Goal: Check status: Check status

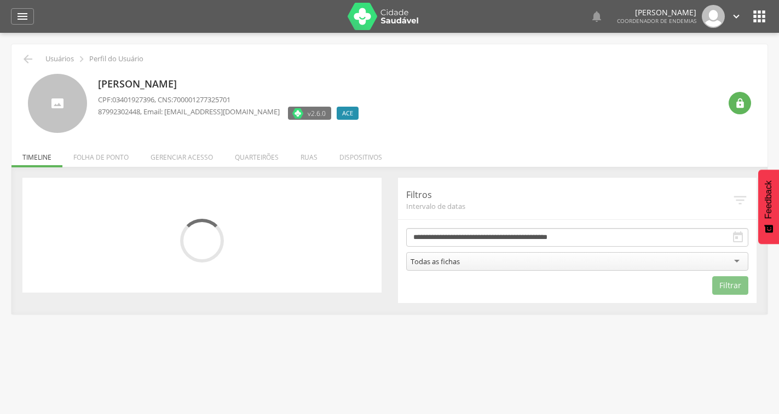
click at [740, 239] on icon "" at bounding box center [737, 237] width 13 height 13
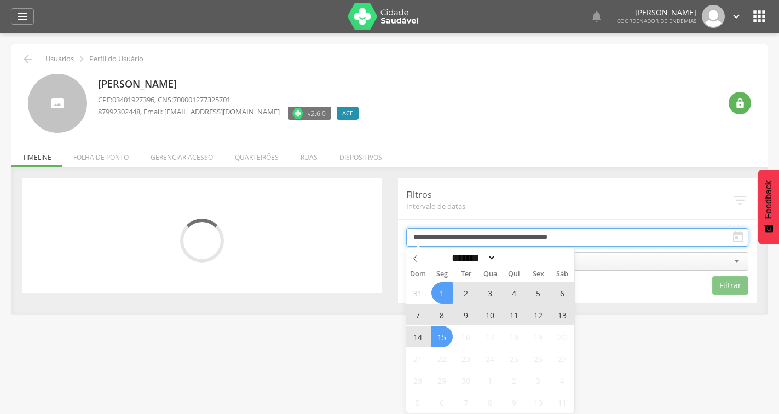
click at [690, 237] on input "**********" at bounding box center [577, 237] width 343 height 19
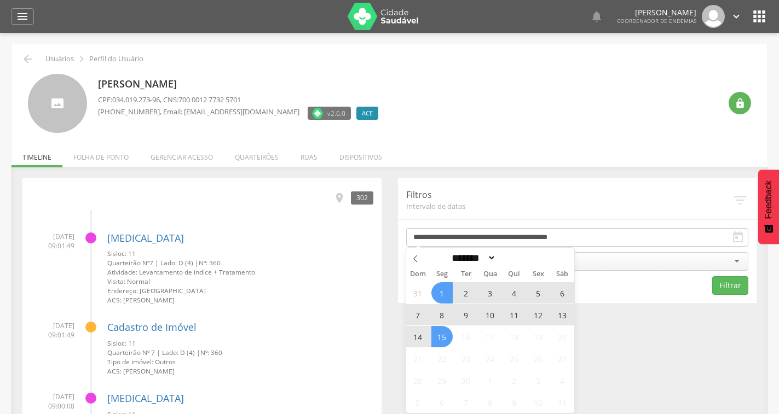
click at [443, 339] on span "15" at bounding box center [441, 336] width 21 height 21
type input "**********"
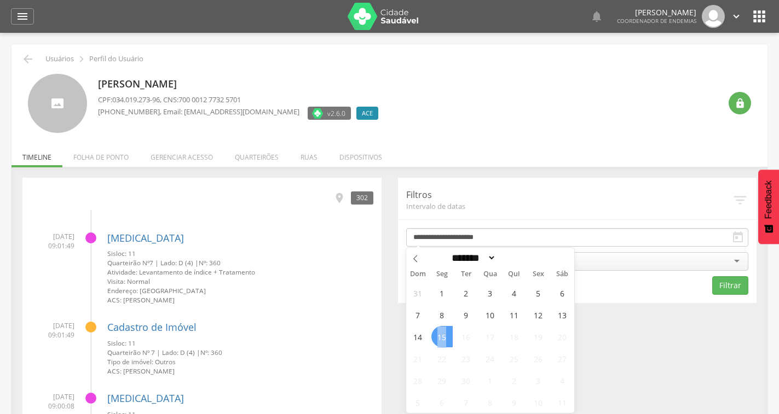
click at [443, 339] on span "15" at bounding box center [441, 336] width 21 height 21
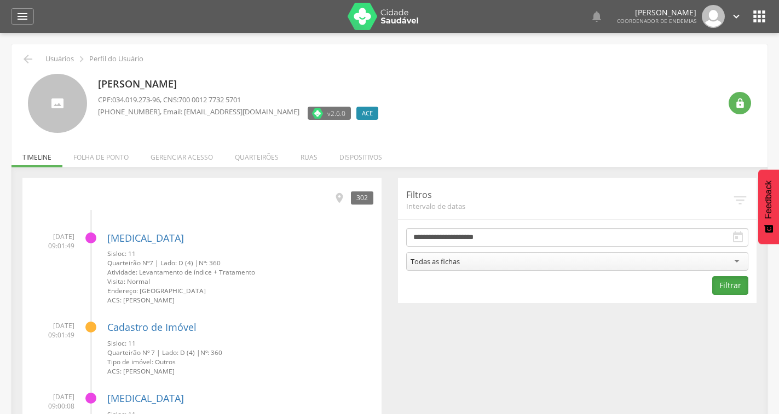
click at [725, 283] on button "Filtrar" at bounding box center [730, 286] width 36 height 19
click at [365, 199] on div "56" at bounding box center [364, 198] width 19 height 13
click at [361, 199] on div "56" at bounding box center [364, 198] width 19 height 13
click at [744, 198] on icon "" at bounding box center [740, 200] width 16 height 16
click at [740, 196] on icon "" at bounding box center [740, 200] width 16 height 16
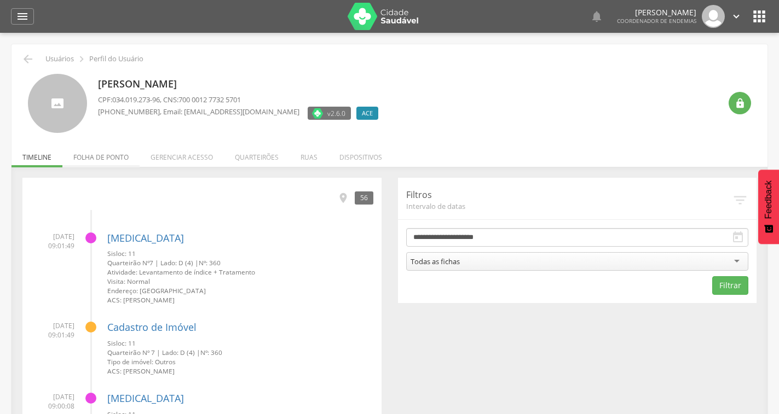
click at [97, 155] on li "Folha de ponto" at bounding box center [100, 155] width 77 height 26
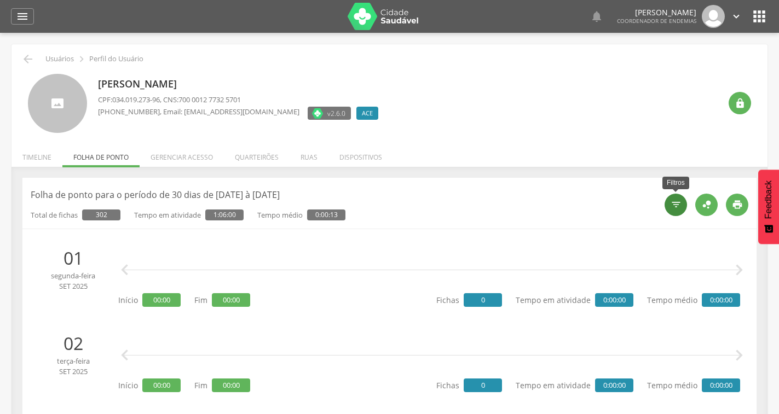
click at [673, 208] on icon "" at bounding box center [676, 204] width 11 height 11
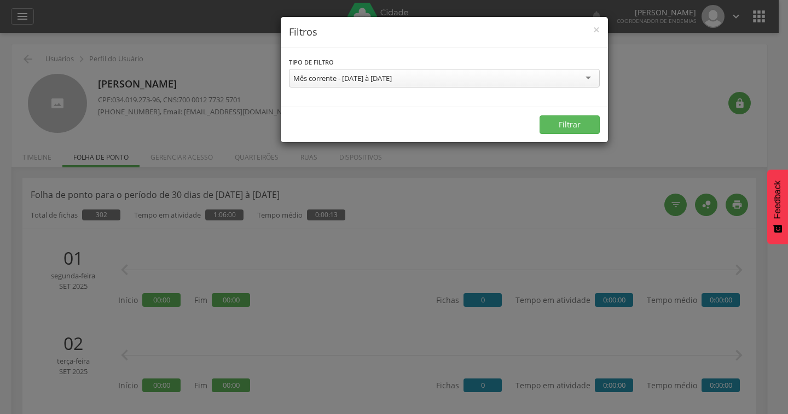
click at [427, 77] on div "Mês corrente - [DATE] à [DATE]" at bounding box center [444, 78] width 311 height 19
click at [677, 111] on div "**********" at bounding box center [394, 207] width 788 height 414
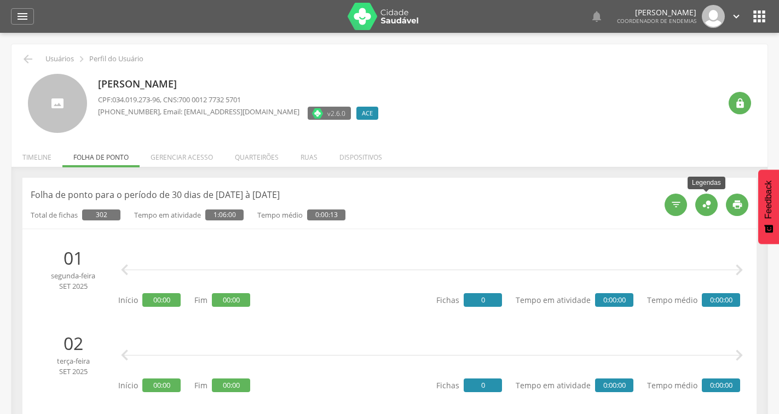
click at [705, 204] on icon "" at bounding box center [707, 205] width 12 height 12
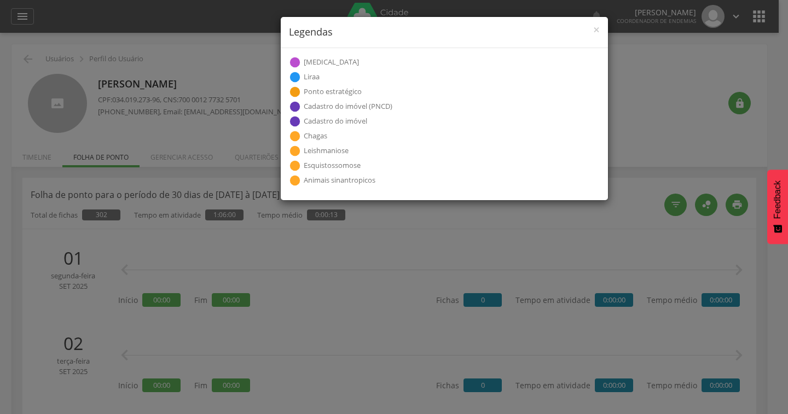
click at [659, 108] on div "× Legendas  Visita  Cadastro individual  Cadastro domiciliar  Atividade col…" at bounding box center [394, 207] width 788 height 414
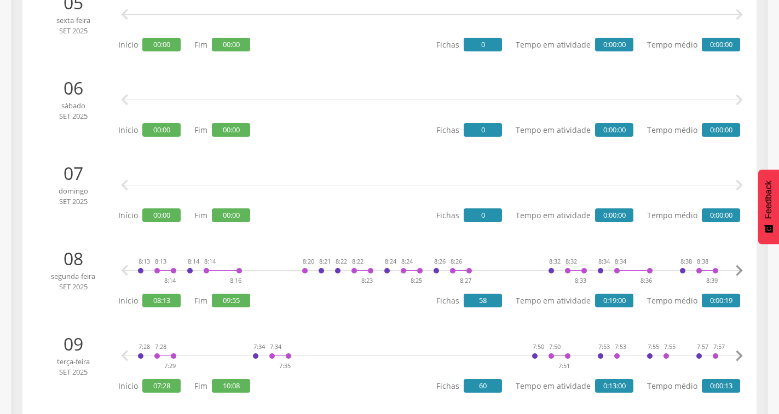
scroll to position [767, 0]
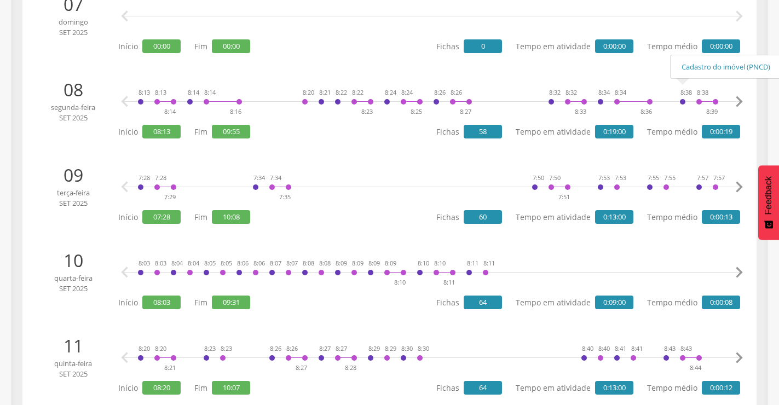
click at [737, 103] on icon "" at bounding box center [739, 102] width 22 height 22
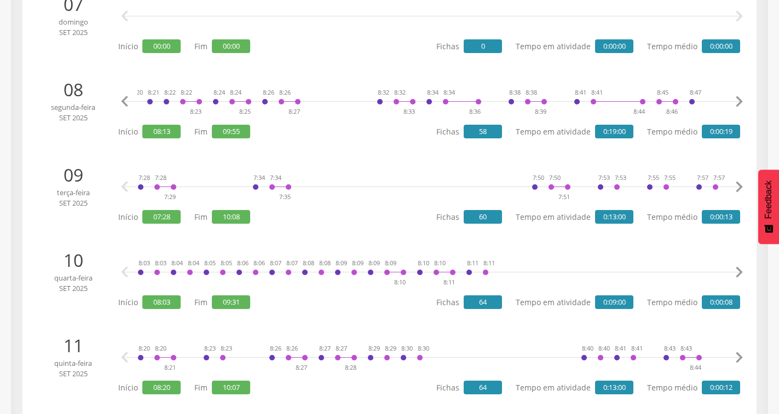
click at [737, 103] on icon "" at bounding box center [739, 102] width 22 height 22
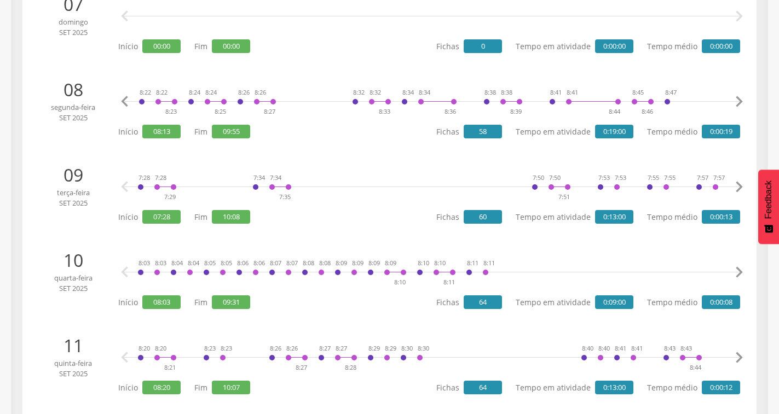
click at [737, 103] on icon "" at bounding box center [739, 102] width 22 height 22
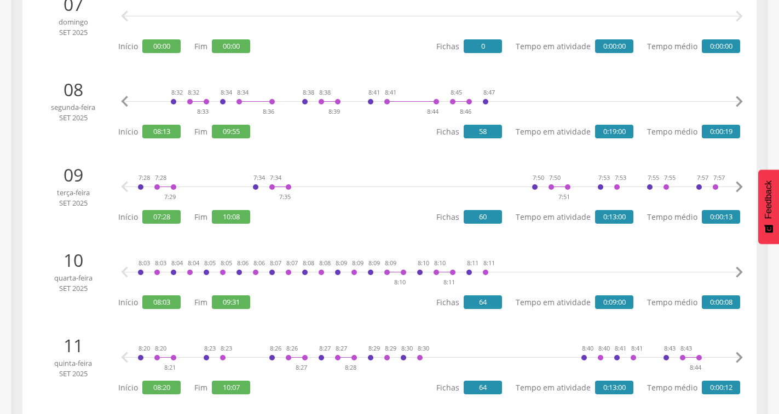
click at [737, 103] on icon "" at bounding box center [739, 102] width 22 height 22
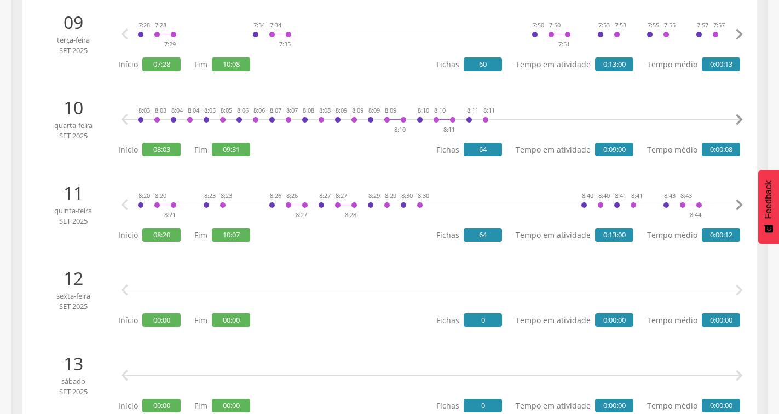
scroll to position [986, 0]
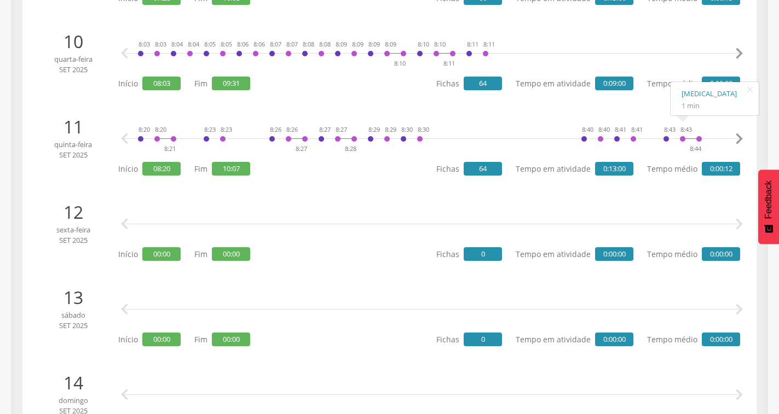
click at [739, 139] on icon "" at bounding box center [739, 139] width 22 height 22
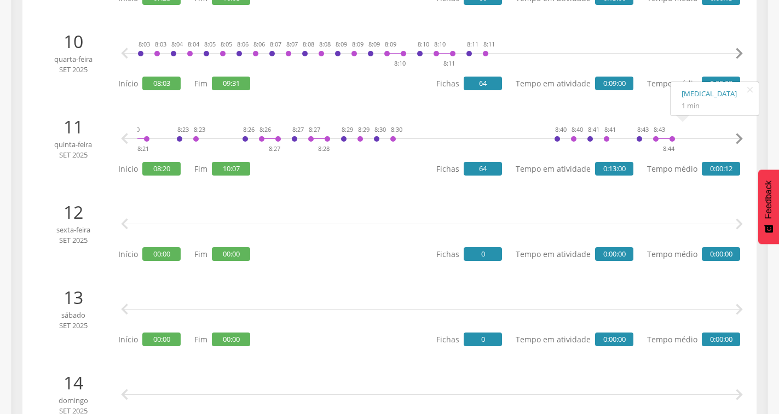
click at [739, 139] on icon "" at bounding box center [739, 139] width 22 height 22
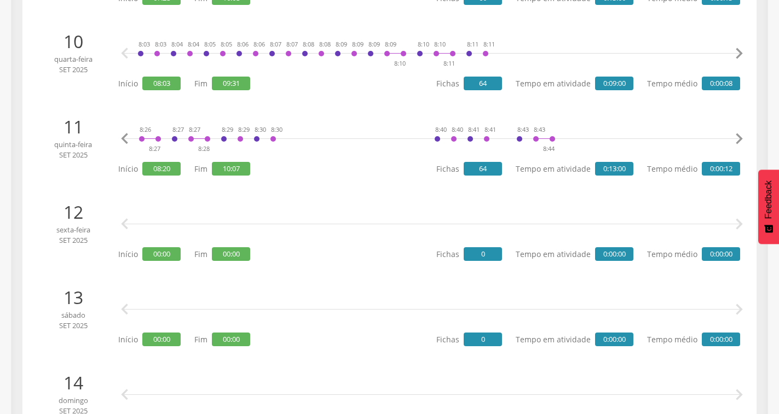
click at [739, 139] on icon "" at bounding box center [739, 139] width 22 height 22
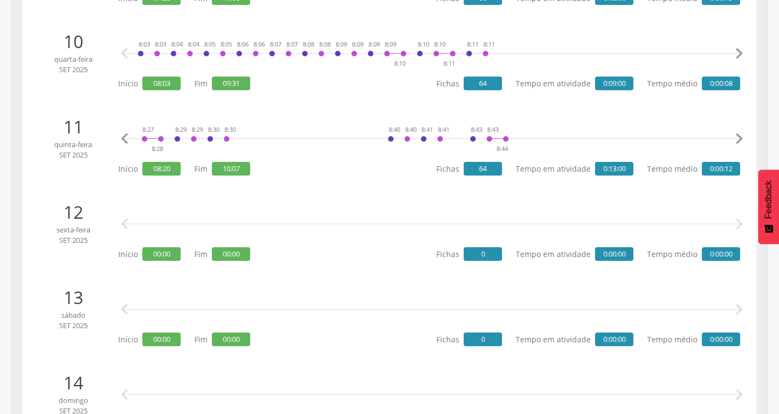
click at [739, 139] on icon "" at bounding box center [739, 139] width 22 height 22
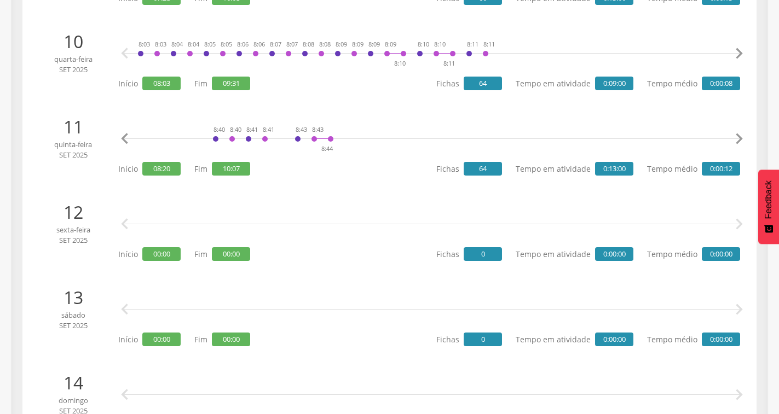
click at [739, 139] on icon "" at bounding box center [739, 139] width 22 height 22
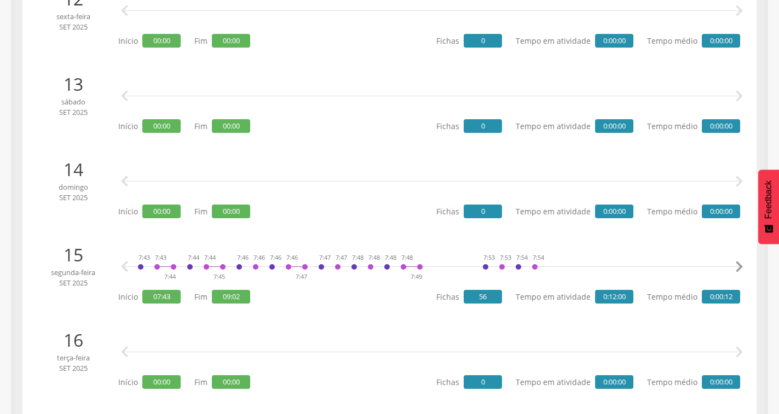
scroll to position [1205, 0]
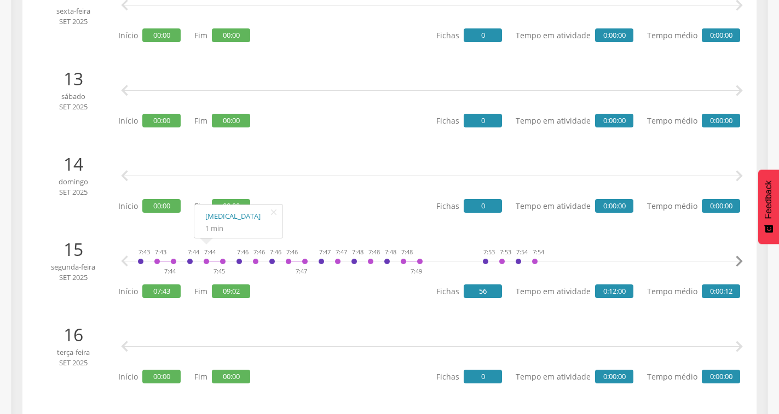
click at [739, 261] on icon "" at bounding box center [739, 262] width 22 height 22
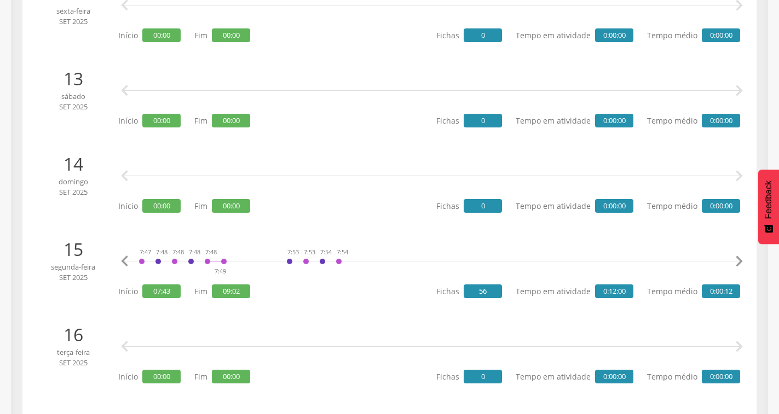
click at [738, 261] on icon "" at bounding box center [739, 262] width 22 height 22
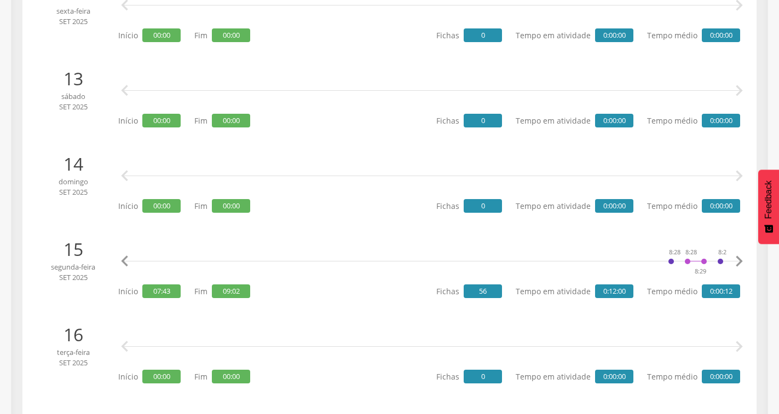
click at [738, 261] on icon "" at bounding box center [739, 262] width 22 height 22
click at [739, 261] on icon "" at bounding box center [739, 262] width 22 height 22
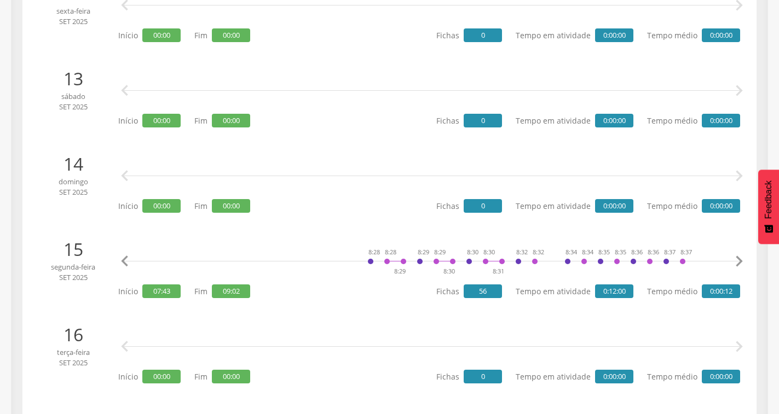
click at [739, 261] on icon "" at bounding box center [739, 262] width 22 height 22
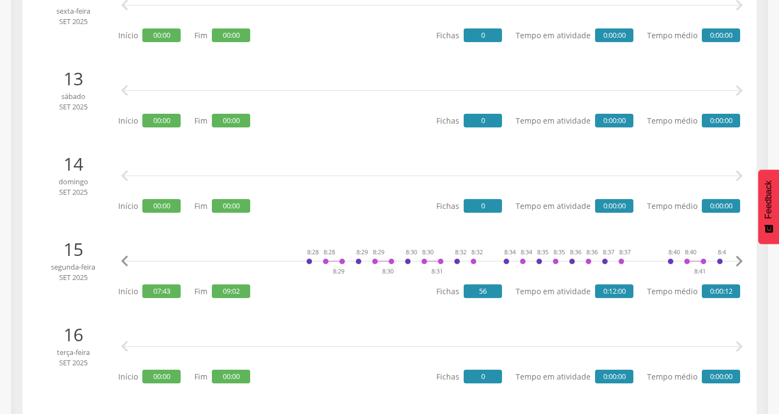
click at [739, 261] on icon "" at bounding box center [739, 262] width 22 height 22
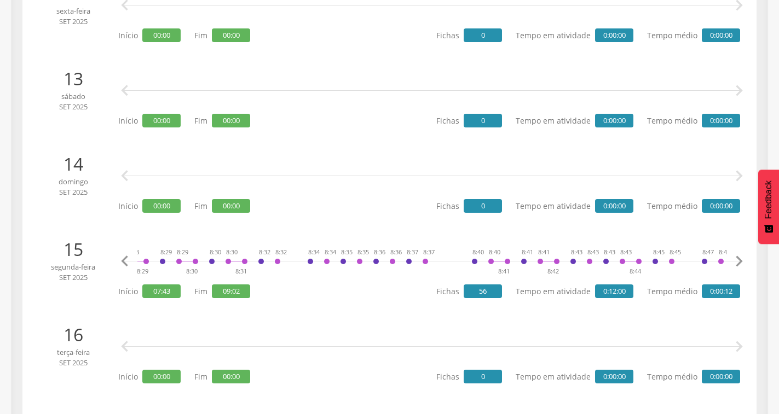
click at [739, 261] on icon "" at bounding box center [739, 262] width 22 height 22
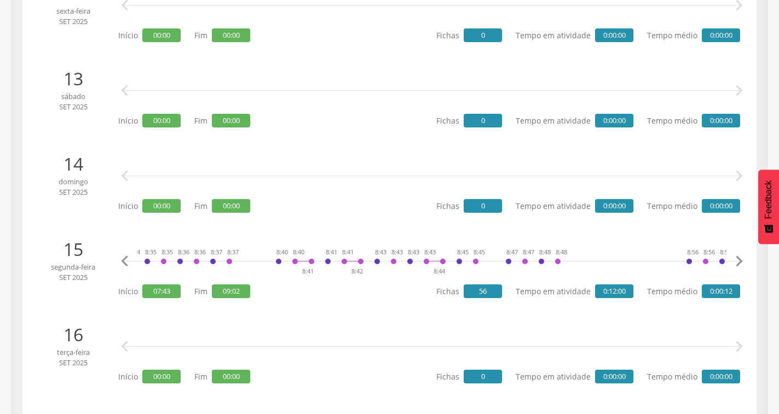
click at [739, 261] on icon "" at bounding box center [739, 262] width 22 height 22
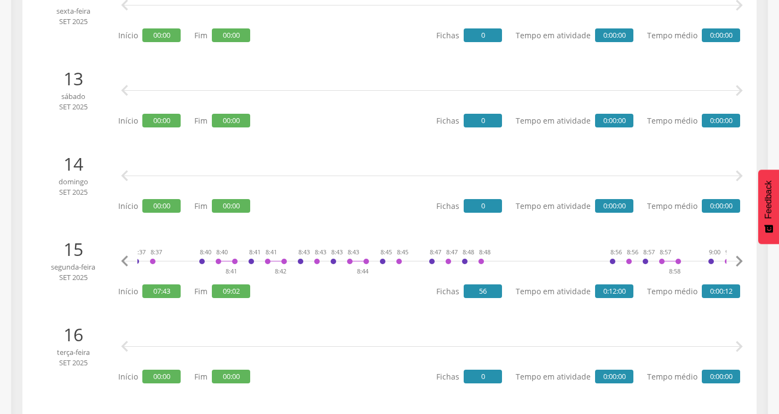
scroll to position [0, 1306]
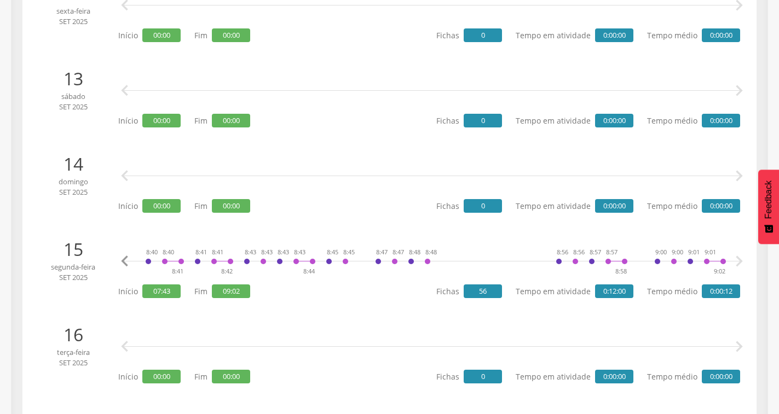
click at [739, 261] on icon "" at bounding box center [739, 262] width 22 height 22
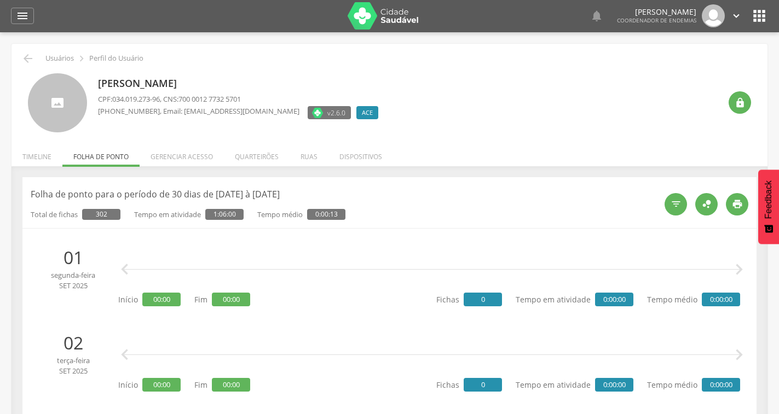
scroll to position [0, 0]
click at [30, 59] on icon "" at bounding box center [27, 59] width 13 height 13
